Goal: Transaction & Acquisition: Subscribe to service/newsletter

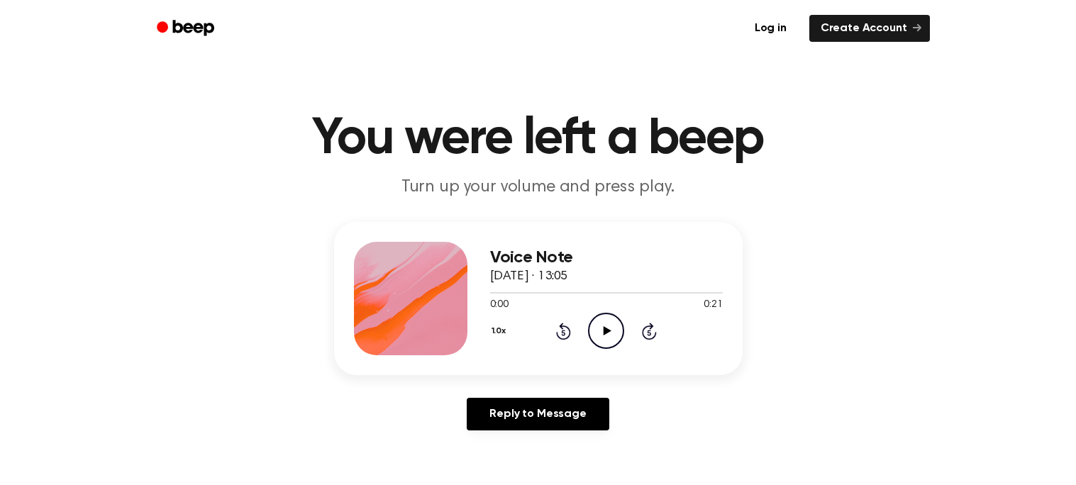
click at [548, 111] on main "You were left a beep Turn up your volume and press play. Voice Note 15 Septembe…" at bounding box center [538, 437] width 1076 height 875
click at [603, 332] on icon "Play Audio" at bounding box center [606, 331] width 36 height 36
click at [603, 332] on icon at bounding box center [606, 330] width 6 height 9
click at [603, 332] on icon "Play Audio" at bounding box center [606, 331] width 36 height 36
click at [603, 332] on icon at bounding box center [606, 330] width 6 height 9
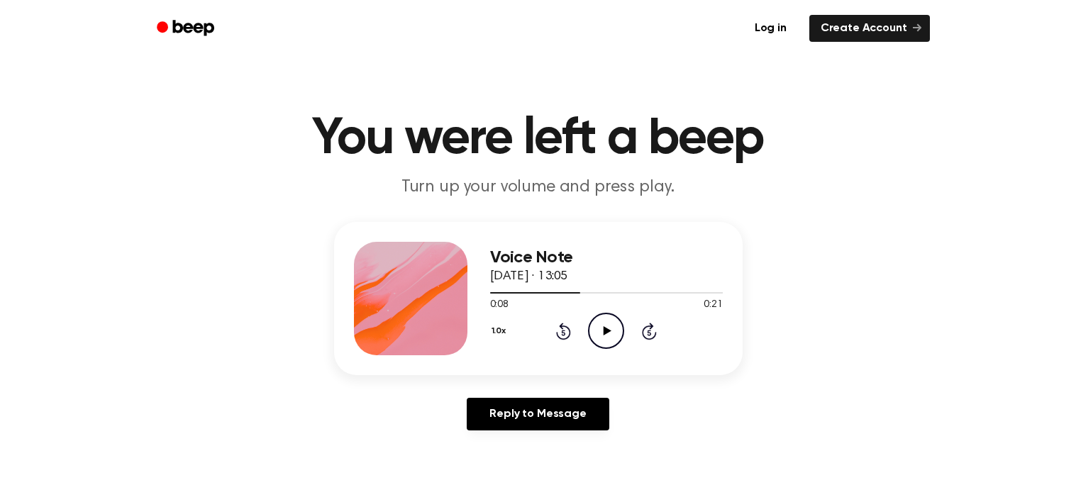
click at [603, 332] on icon "Play Audio" at bounding box center [606, 331] width 36 height 36
click at [603, 332] on icon at bounding box center [606, 330] width 6 height 9
click at [860, 31] on link "Create Account" at bounding box center [869, 28] width 121 height 27
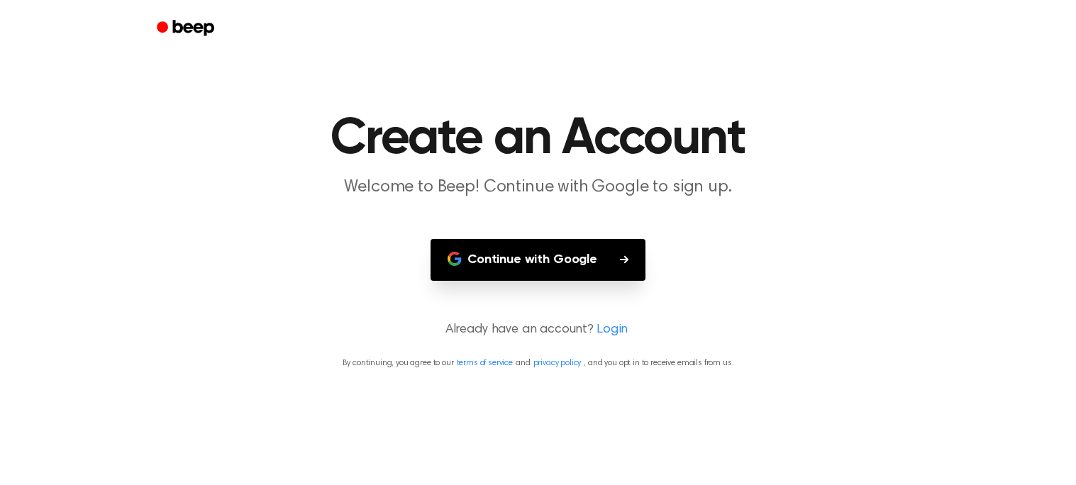
click at [860, 31] on div at bounding box center [538, 28] width 783 height 57
click at [561, 262] on button "Continue with Google" at bounding box center [538, 260] width 215 height 42
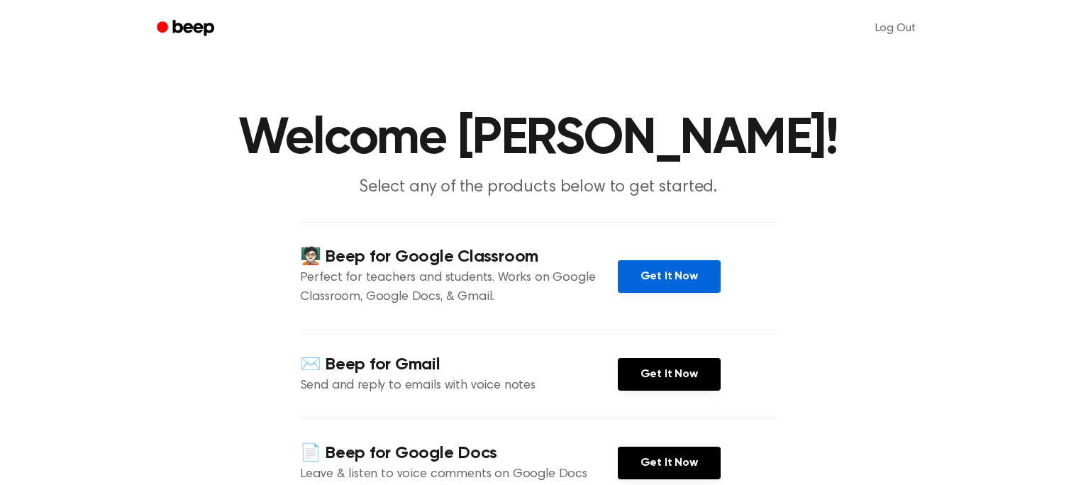
click at [652, 285] on link "Get It Now" at bounding box center [669, 276] width 103 height 33
